Goal: Navigation & Orientation: Find specific page/section

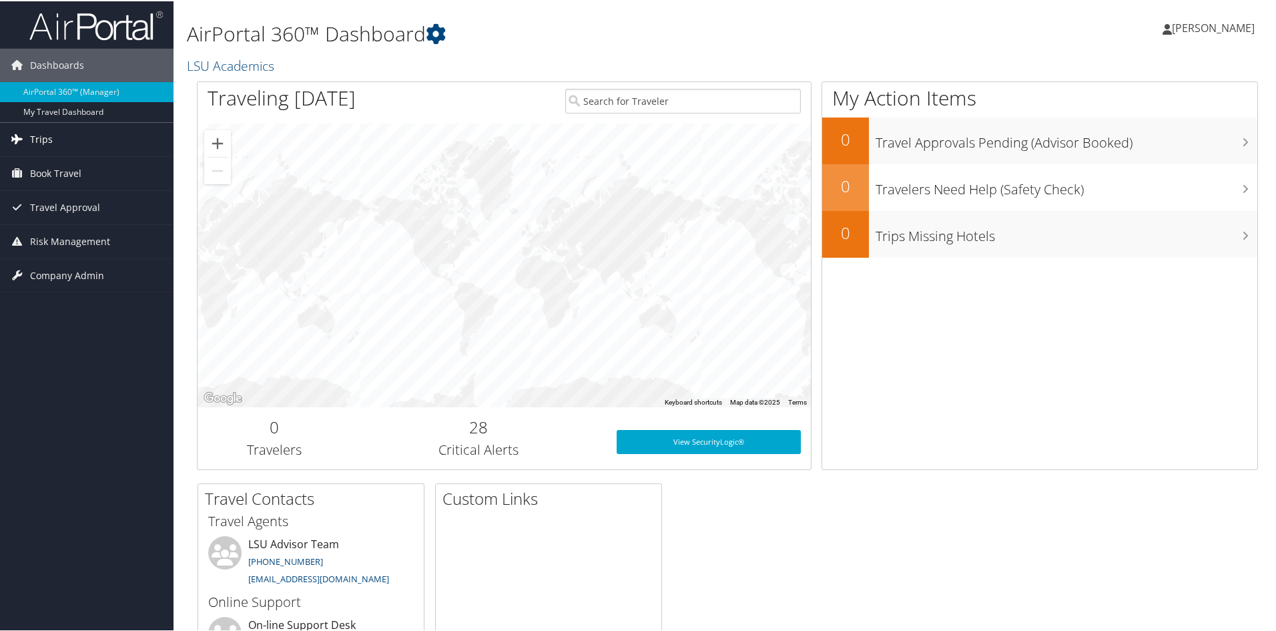
click at [39, 141] on span "Trips" at bounding box center [41, 137] width 23 height 33
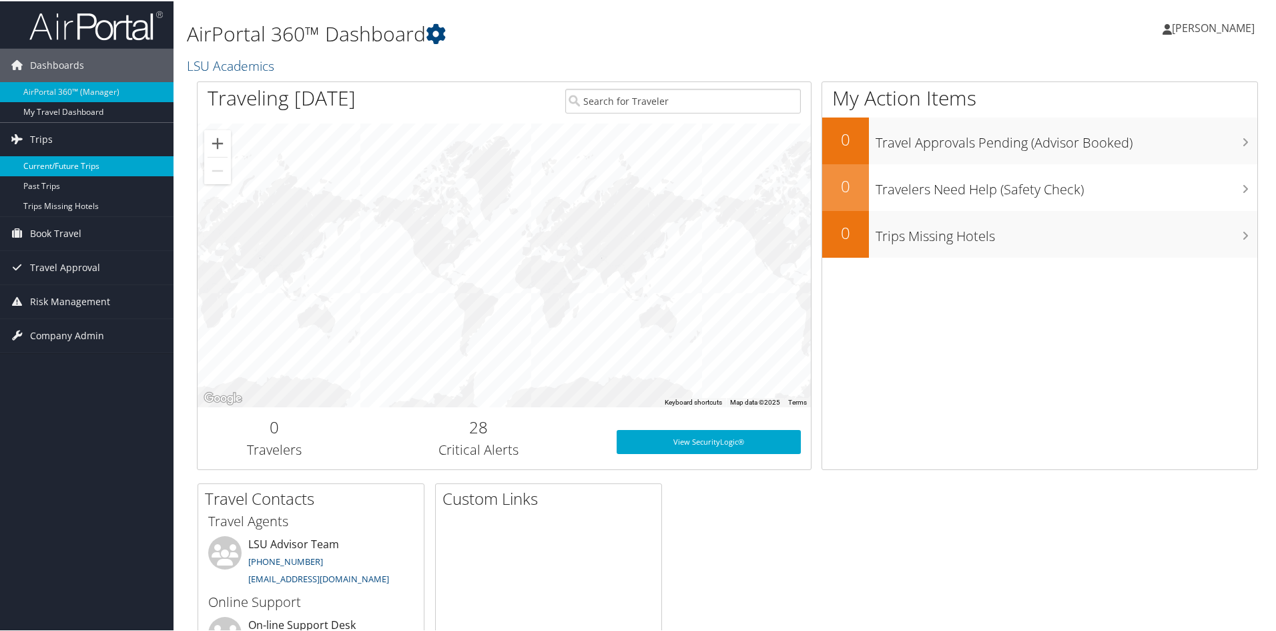
click at [55, 162] on link "Current/Future Trips" at bounding box center [87, 165] width 174 height 20
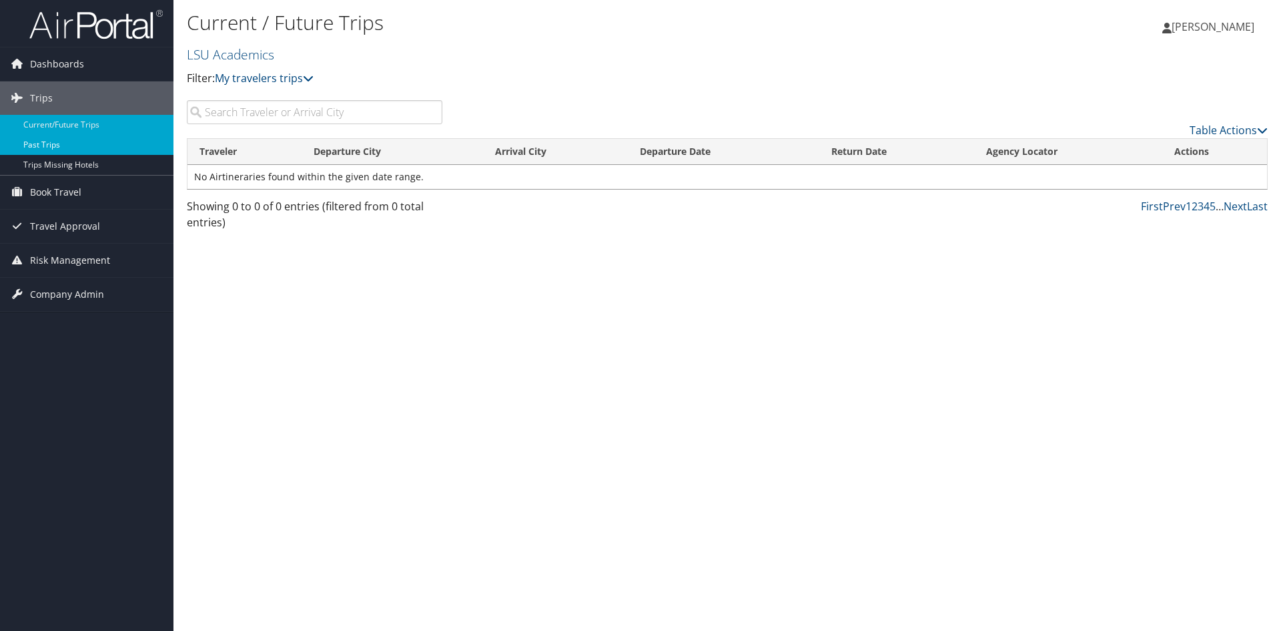
click at [44, 148] on link "Past Trips" at bounding box center [87, 145] width 174 height 20
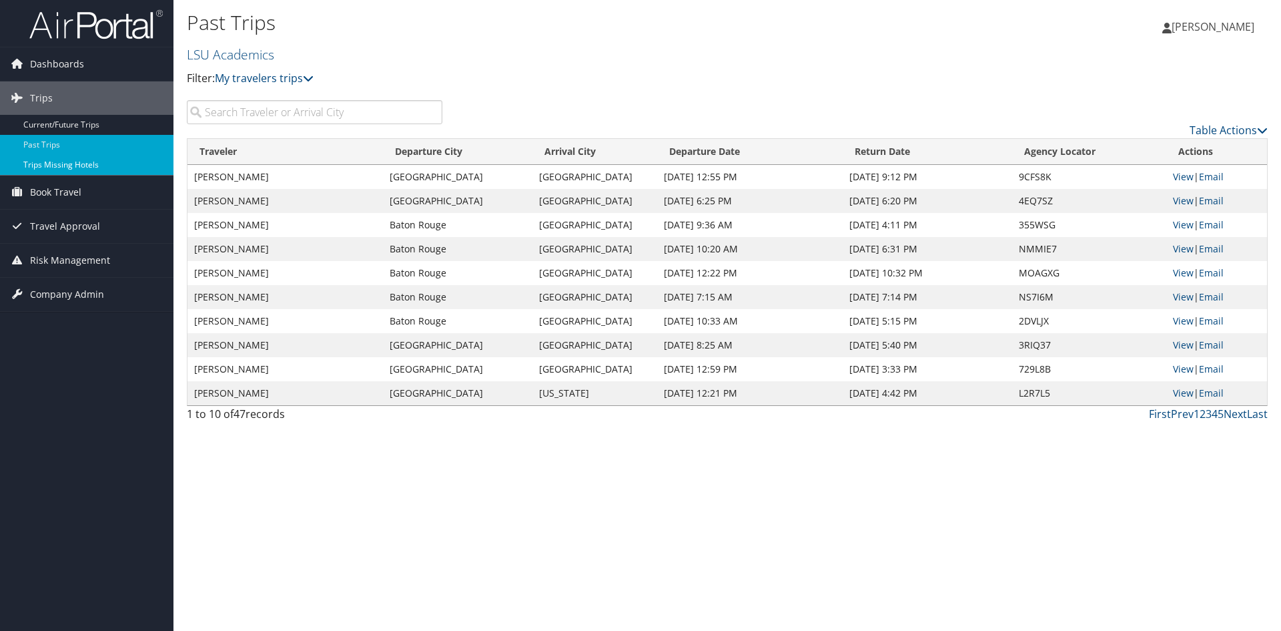
click at [59, 168] on link "Trips Missing Hotels" at bounding box center [87, 165] width 174 height 20
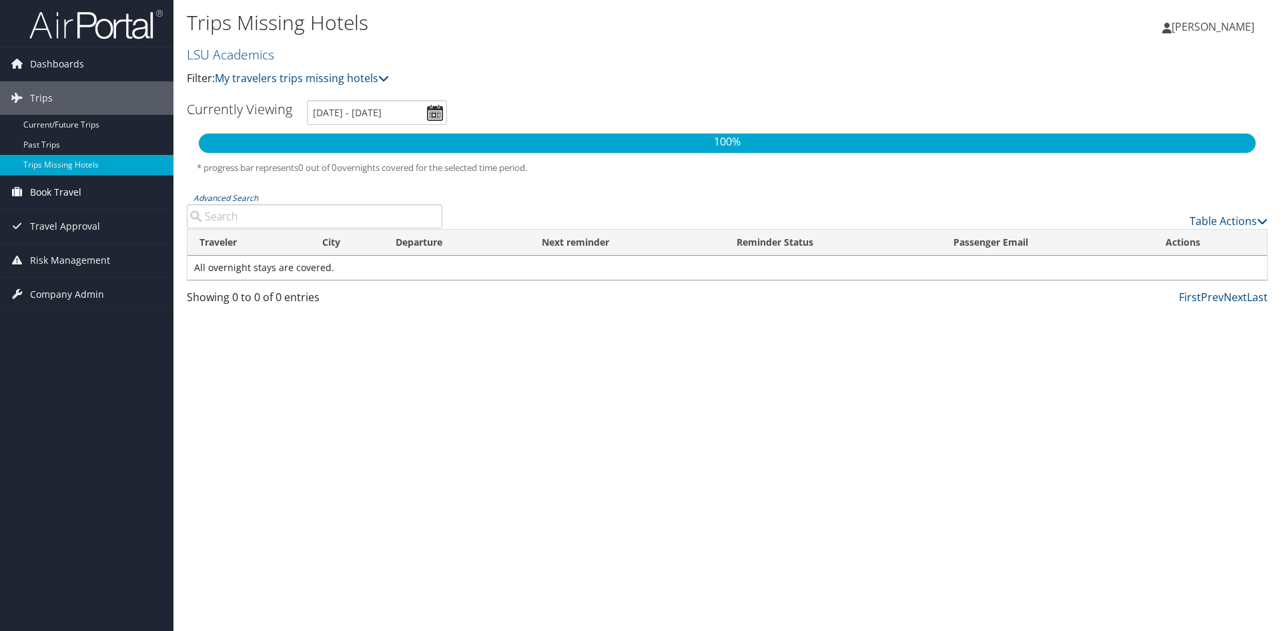
click at [65, 197] on span "Book Travel" at bounding box center [55, 192] width 51 height 33
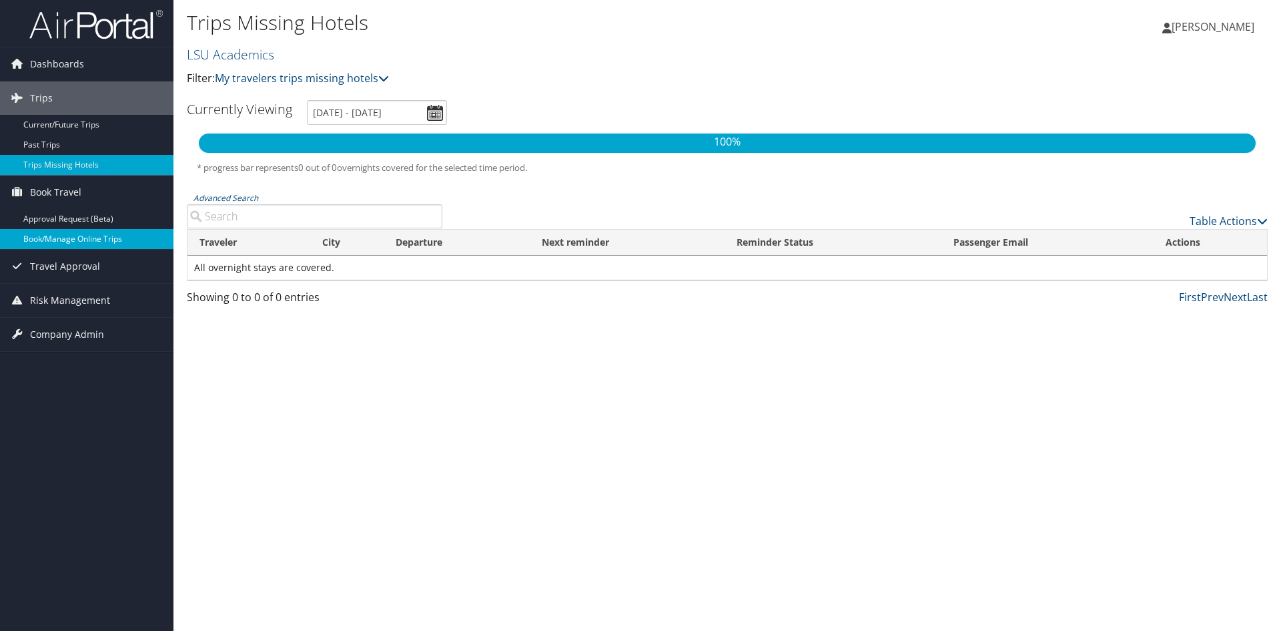
click at [71, 236] on link "Book/Manage Online Trips" at bounding box center [87, 239] width 174 height 20
